Goal: Navigation & Orientation: Find specific page/section

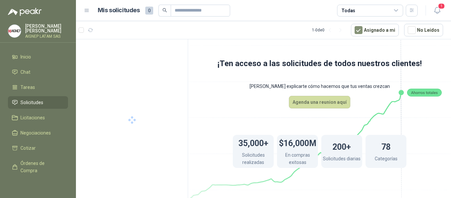
click at [46, 34] on p "AIGNEP LATAM SAS" at bounding box center [46, 36] width 43 height 4
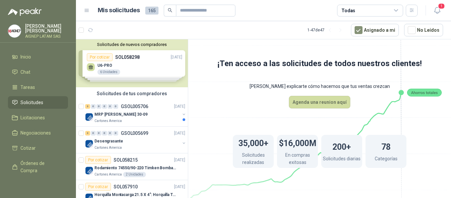
click at [246, 119] on div "35,000+ Solicitudes realizadas $16,000M En compras exitosas 200+ Solicitudes di…" at bounding box center [319, 151] width 226 height 86
click at [147, 115] on div "MRP MOLINO 30-09" at bounding box center [136, 114] width 85 height 8
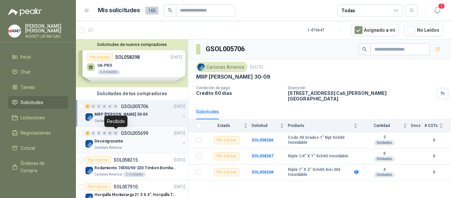
click at [117, 134] on div "0" at bounding box center [115, 133] width 5 height 5
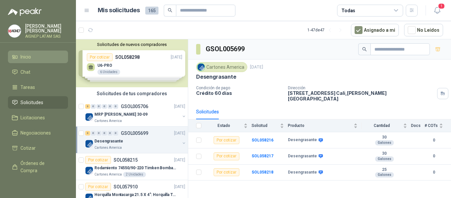
click at [38, 54] on li "Inicio" at bounding box center [38, 56] width 52 height 7
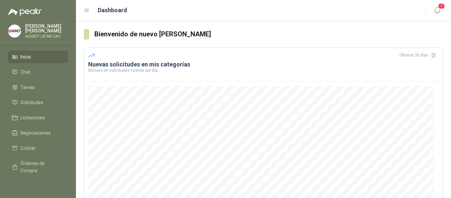
click at [85, 11] on icon at bounding box center [87, 11] width 6 height 6
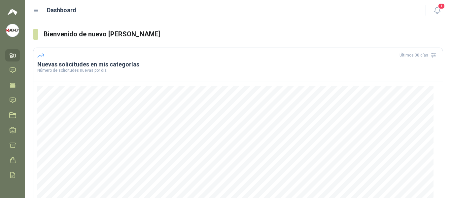
click at [39, 11] on icon at bounding box center [36, 11] width 6 height 6
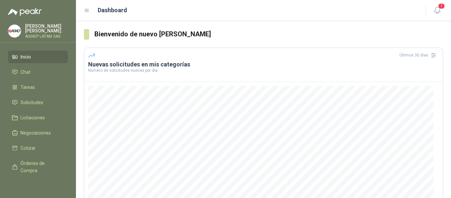
click at [33, 34] on p "AIGNEP LATAM SAS" at bounding box center [46, 36] width 43 height 4
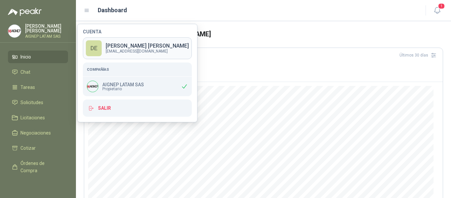
click at [98, 51] on div "DE" at bounding box center [94, 48] width 16 height 16
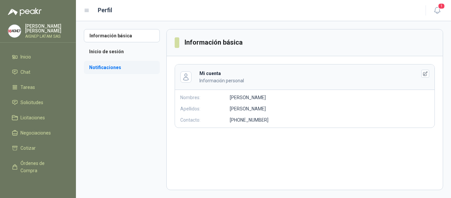
click at [113, 65] on li "Notificaciones" at bounding box center [122, 67] width 76 height 13
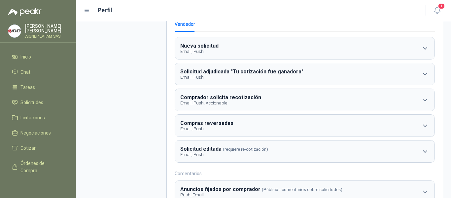
scroll to position [66, 0]
click at [13, 183] on menu "Daniel Espitia AIGNEP LATAM SAS Inicio Chat Tareas Solicitudes Licitaciones Neg…" at bounding box center [38, 99] width 76 height 198
click at [13, 182] on li "Remisiones" at bounding box center [38, 185] width 52 height 7
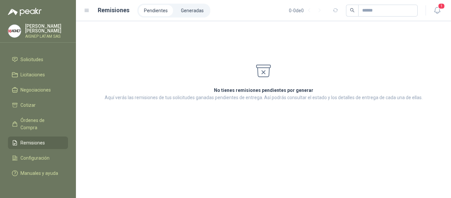
scroll to position [49, 0]
click at [41, 154] on span "Configuración" at bounding box center [34, 157] width 29 height 7
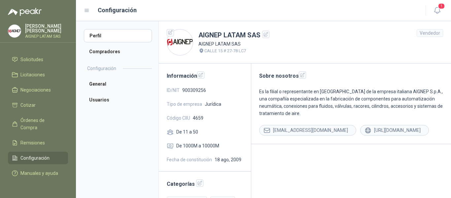
click at [38, 29] on p "Daniel Espitia" at bounding box center [46, 28] width 43 height 9
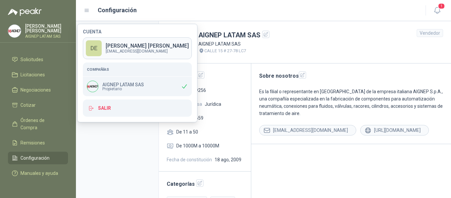
click at [110, 48] on p "Daniel Espitia" at bounding box center [147, 45] width 83 height 5
